Goal: Go to known website: Access a specific website the user already knows

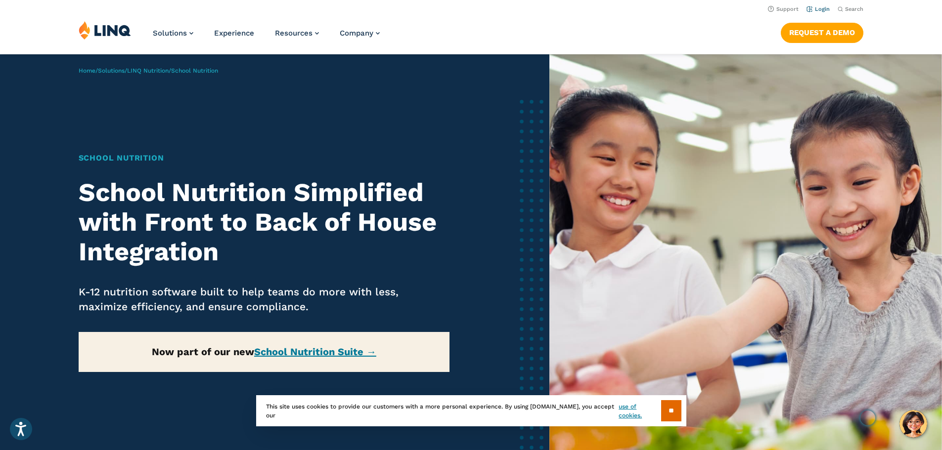
click at [819, 8] on link "Login" at bounding box center [817, 9] width 23 height 6
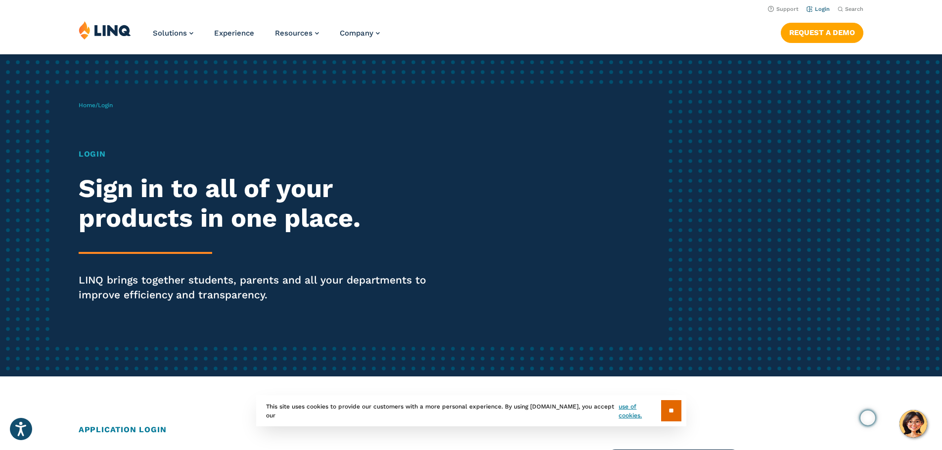
click at [818, 10] on link "Login" at bounding box center [817, 9] width 23 height 6
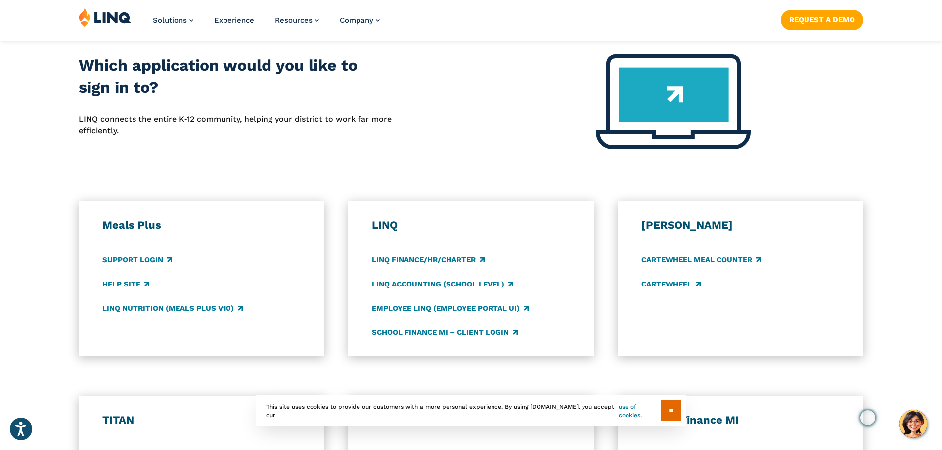
scroll to position [593, 0]
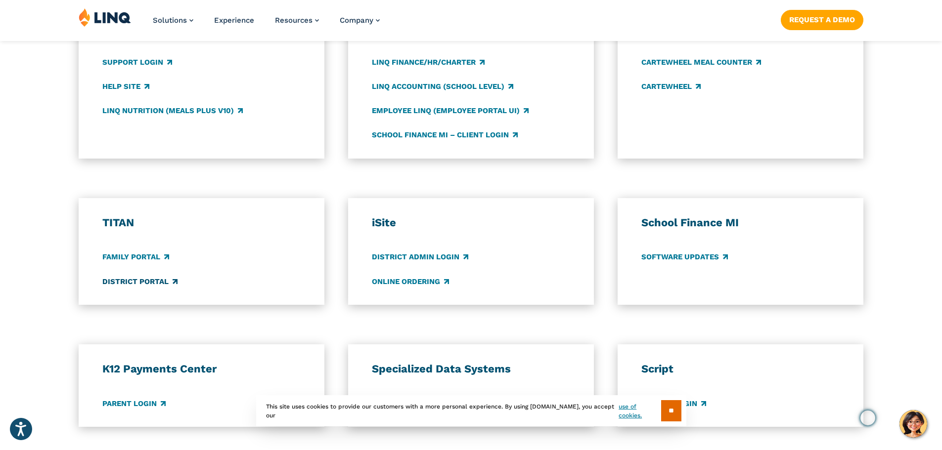
click at [140, 282] on link "District Portal" at bounding box center [139, 281] width 75 height 11
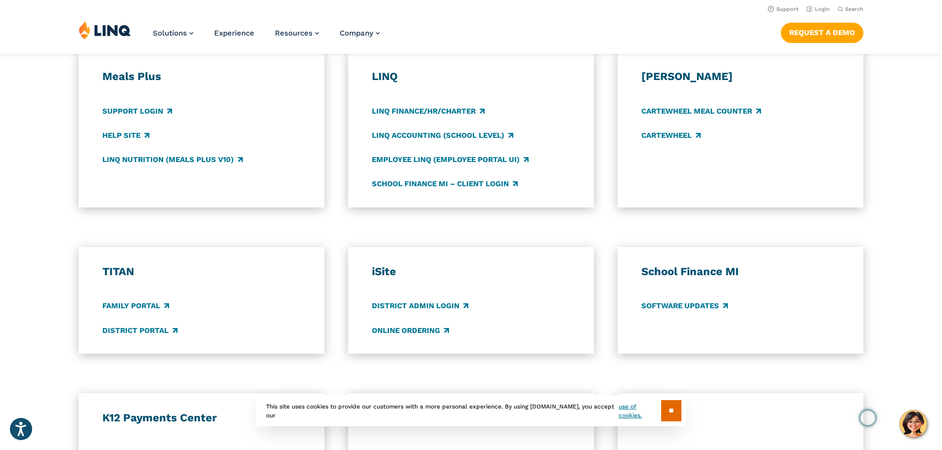
scroll to position [544, 0]
click at [143, 327] on link "District Portal" at bounding box center [139, 331] width 75 height 11
